Goal: Information Seeking & Learning: Check status

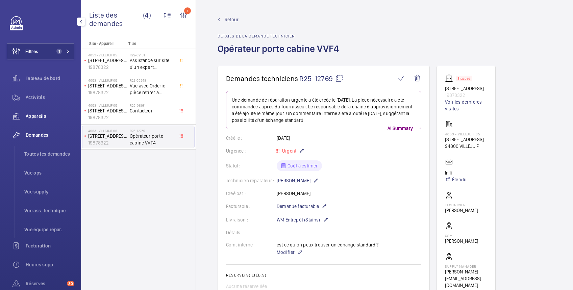
click at [40, 119] on span "Appareils" at bounding box center [50, 116] width 49 height 7
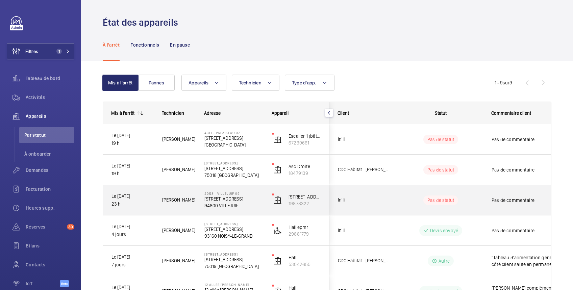
scroll to position [120, 0]
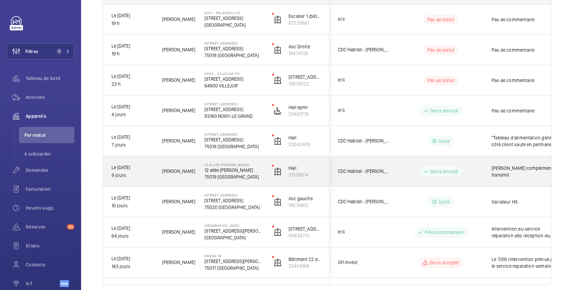
click at [506, 172] on span "[PERSON_NAME] complémentaire transmit." at bounding box center [527, 172] width 70 height 14
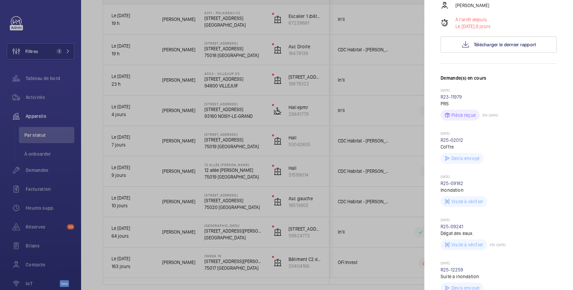
scroll to position [240, 0]
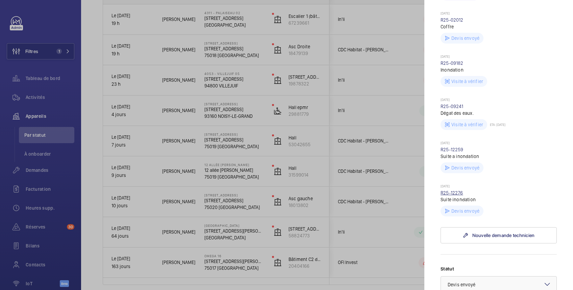
click at [452, 196] on link "R25-12276" at bounding box center [452, 192] width 23 height 5
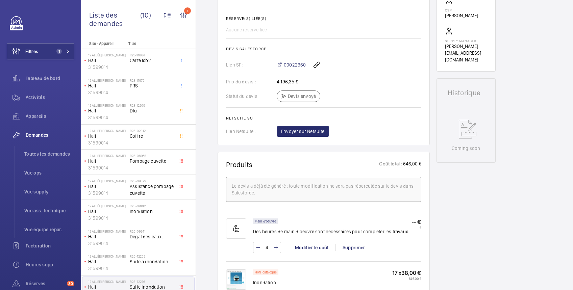
scroll to position [377, 0]
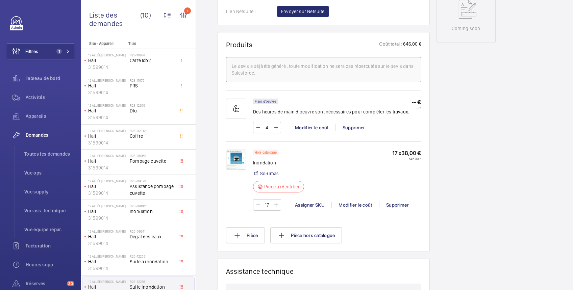
click at [238, 166] on img at bounding box center [236, 160] width 20 height 20
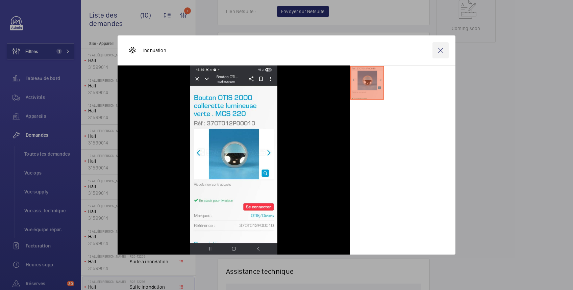
click at [441, 50] on wm-front-icon-button at bounding box center [440, 50] width 16 height 16
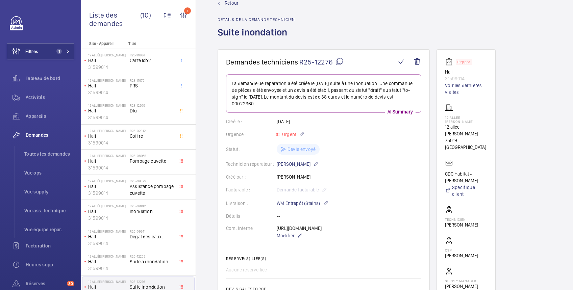
scroll to position [16, 0]
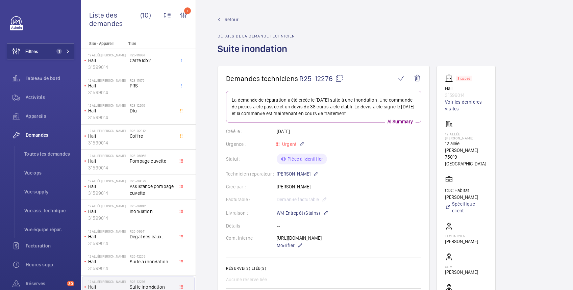
click at [232, 19] on span "Retour" at bounding box center [232, 19] width 14 height 7
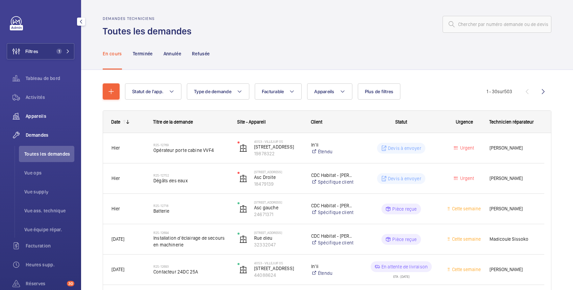
click at [33, 114] on span "Appareils" at bounding box center [50, 116] width 49 height 7
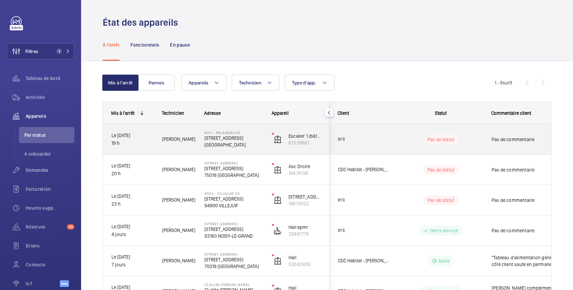
scroll to position [120, 0]
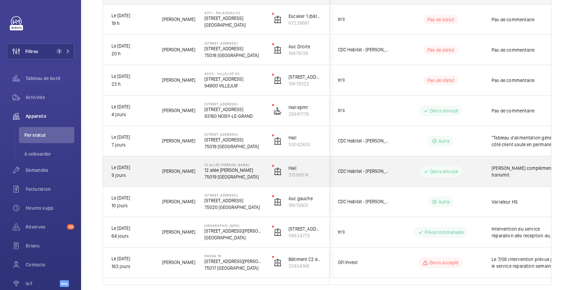
click at [514, 168] on div "[PERSON_NAME] complémentaire transmit." at bounding box center [527, 172] width 70 height 16
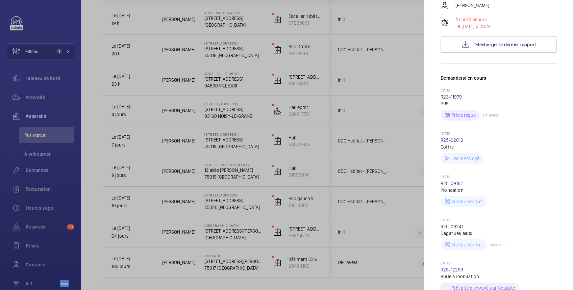
scroll to position [240, 0]
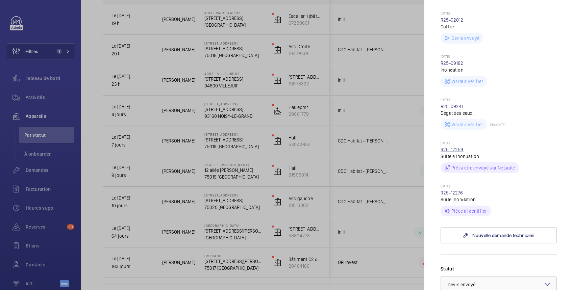
click at [456, 152] on link "R25-12259" at bounding box center [452, 149] width 23 height 5
